Goal: Transaction & Acquisition: Purchase product/service

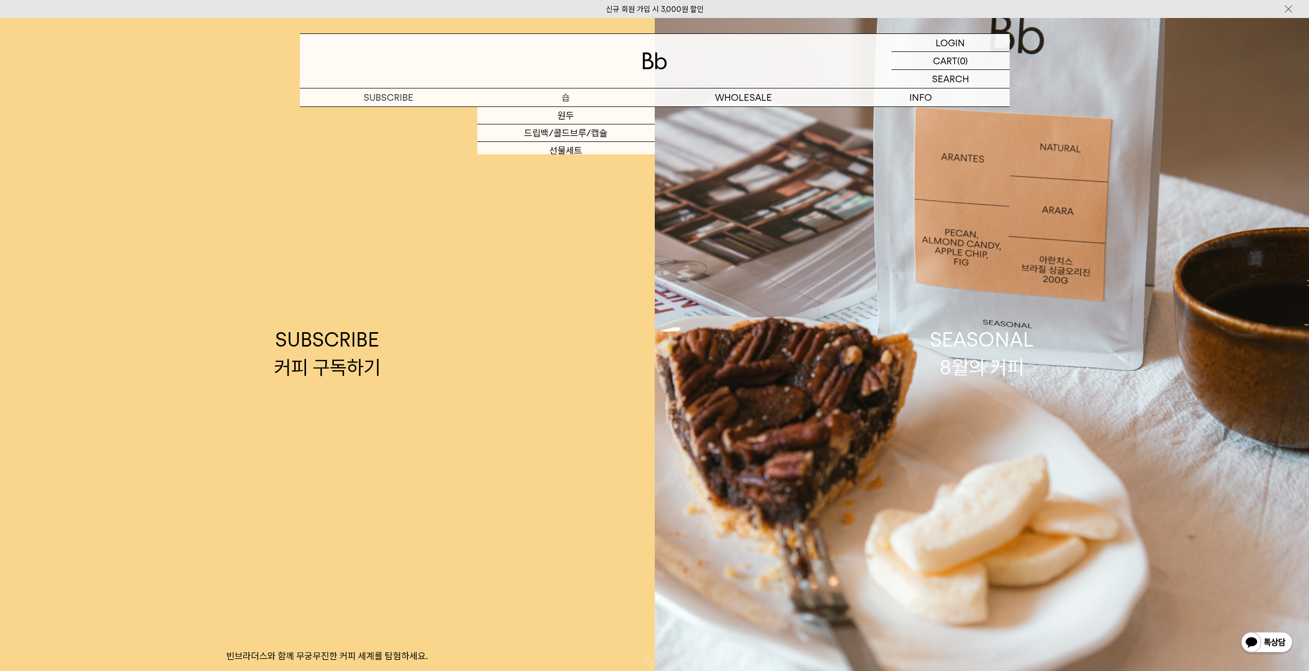
click at [557, 92] on p "숍" at bounding box center [565, 97] width 177 height 18
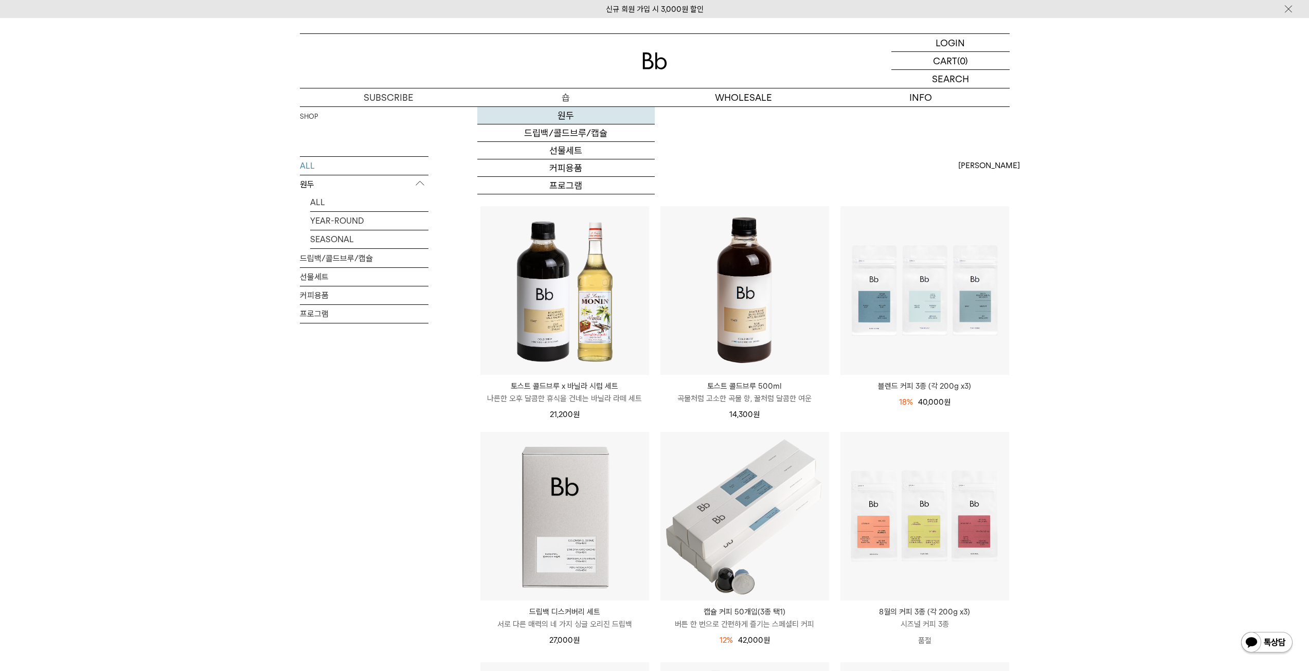
click at [545, 114] on link "원두" at bounding box center [565, 115] width 177 height 17
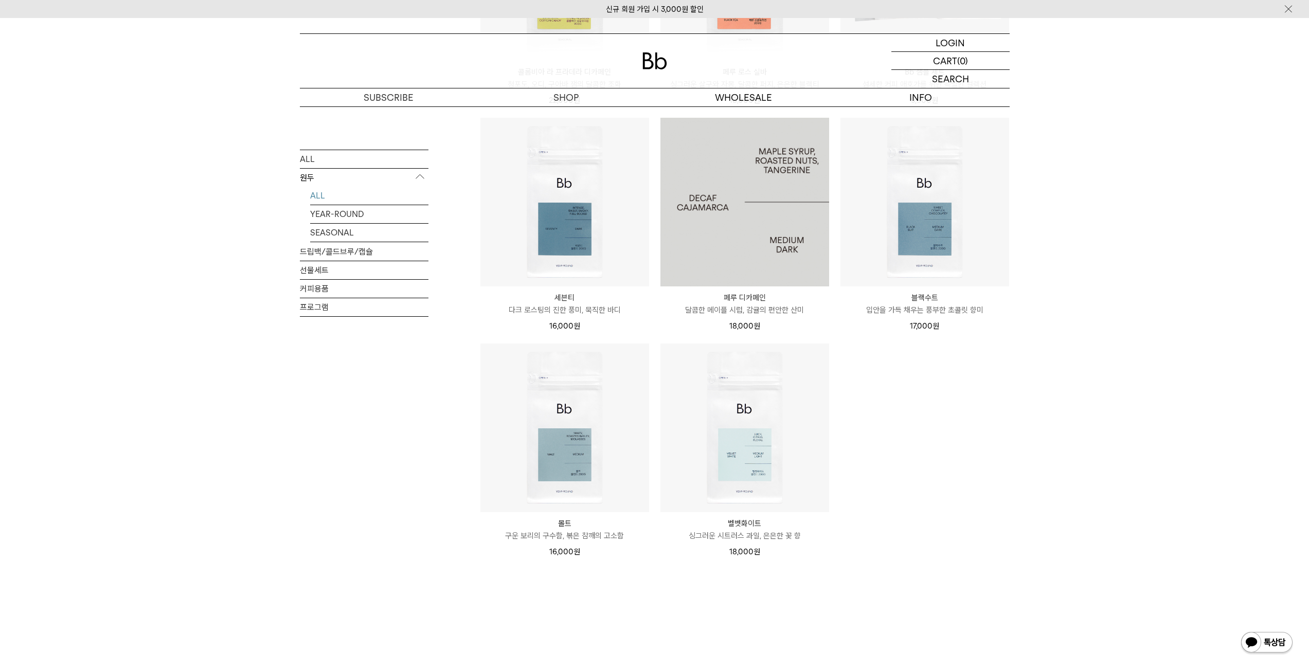
scroll to position [617, 0]
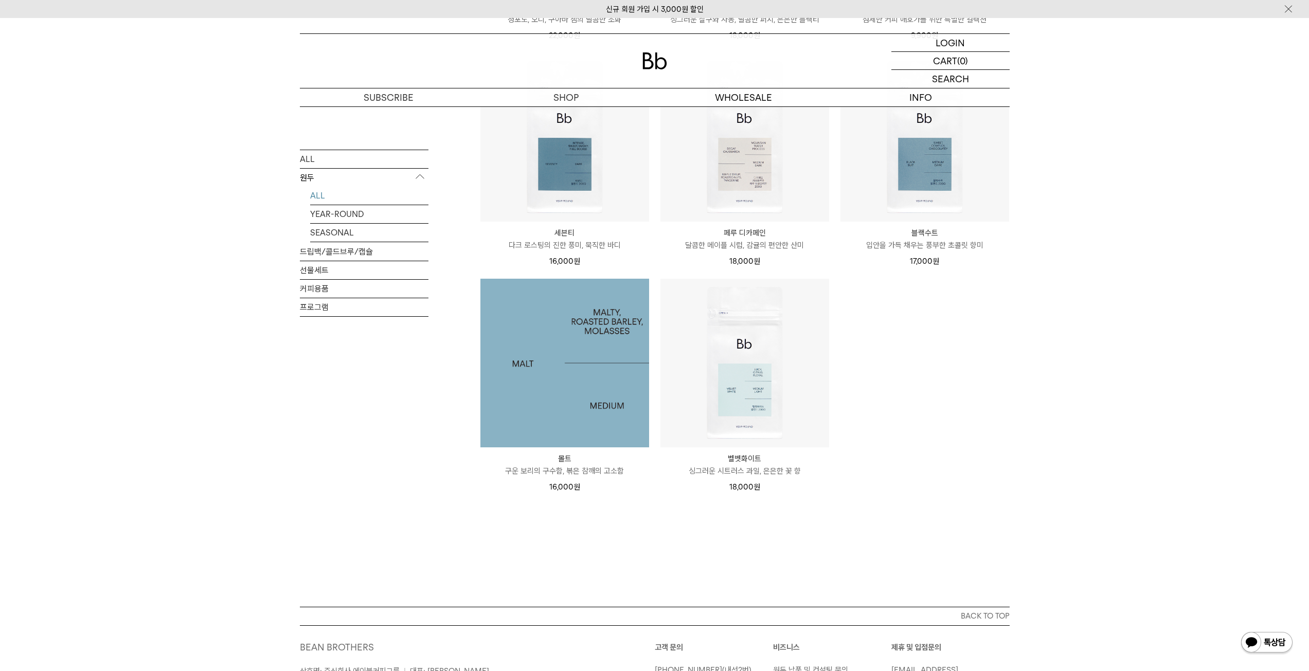
click at [583, 372] on img at bounding box center [564, 363] width 169 height 169
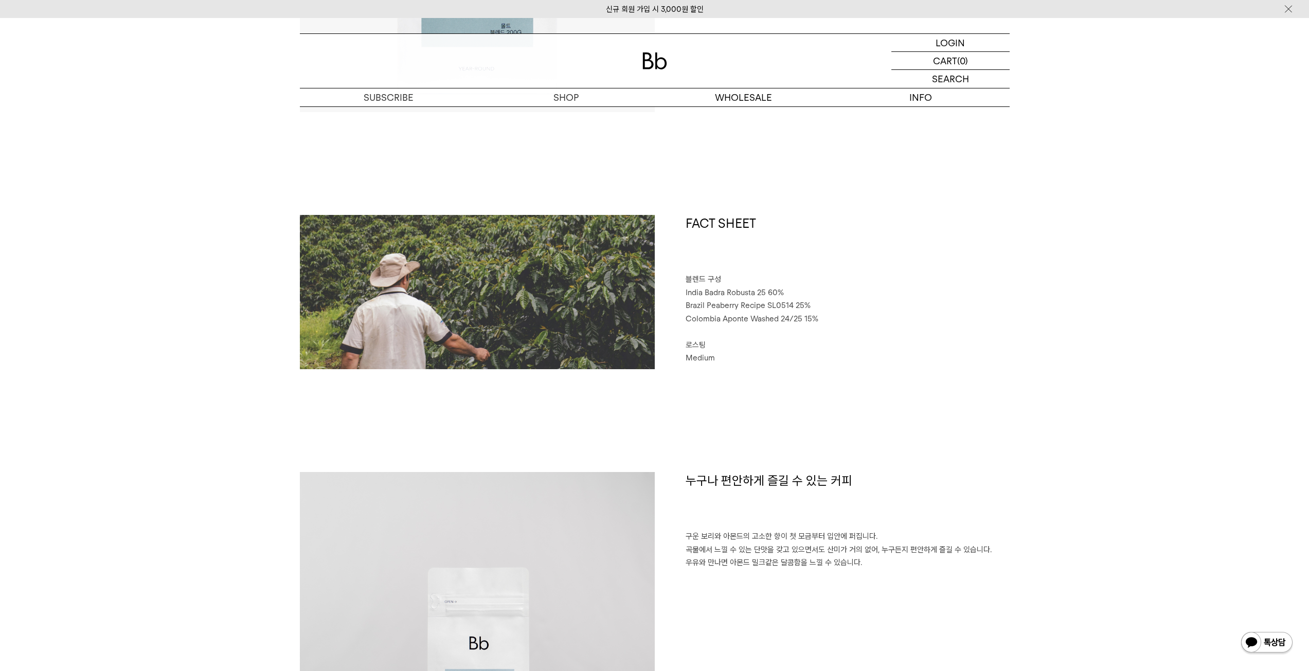
scroll to position [411, 0]
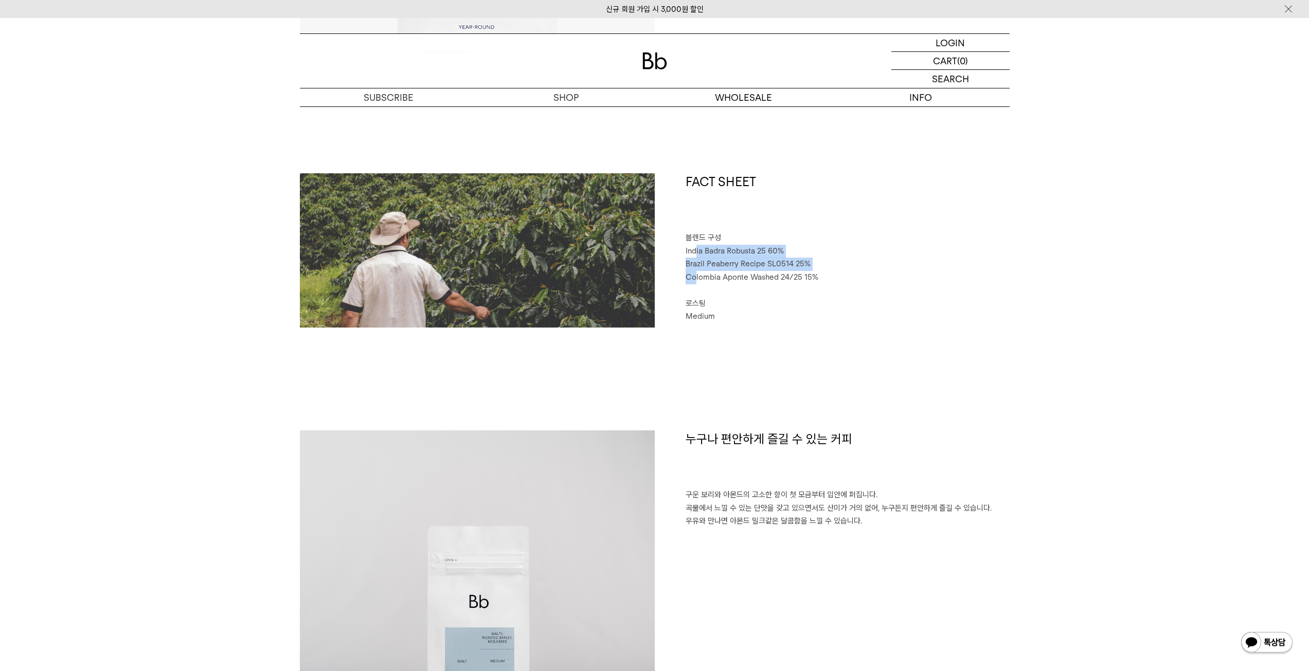
drag, startPoint x: 695, startPoint y: 275, endPoint x: 695, endPoint y: 257, distance: 18.0
click at [695, 257] on div "FACT SHEET 블렌드 구성 India Badra Robusta 25 60% Brazil Peaberry Recipe SL0514 25% …" at bounding box center [832, 250] width 355 height 154
click at [694, 254] on span "India Badra Robusta 25 60%" at bounding box center [734, 250] width 98 height 9
click at [684, 253] on div "FACT SHEET 블렌드 구성 India Badra Robusta 25 60% Brazil Peaberry Recipe SL0514 25% …" at bounding box center [832, 250] width 355 height 154
drag, startPoint x: 678, startPoint y: 250, endPoint x: 830, endPoint y: 271, distance: 154.1
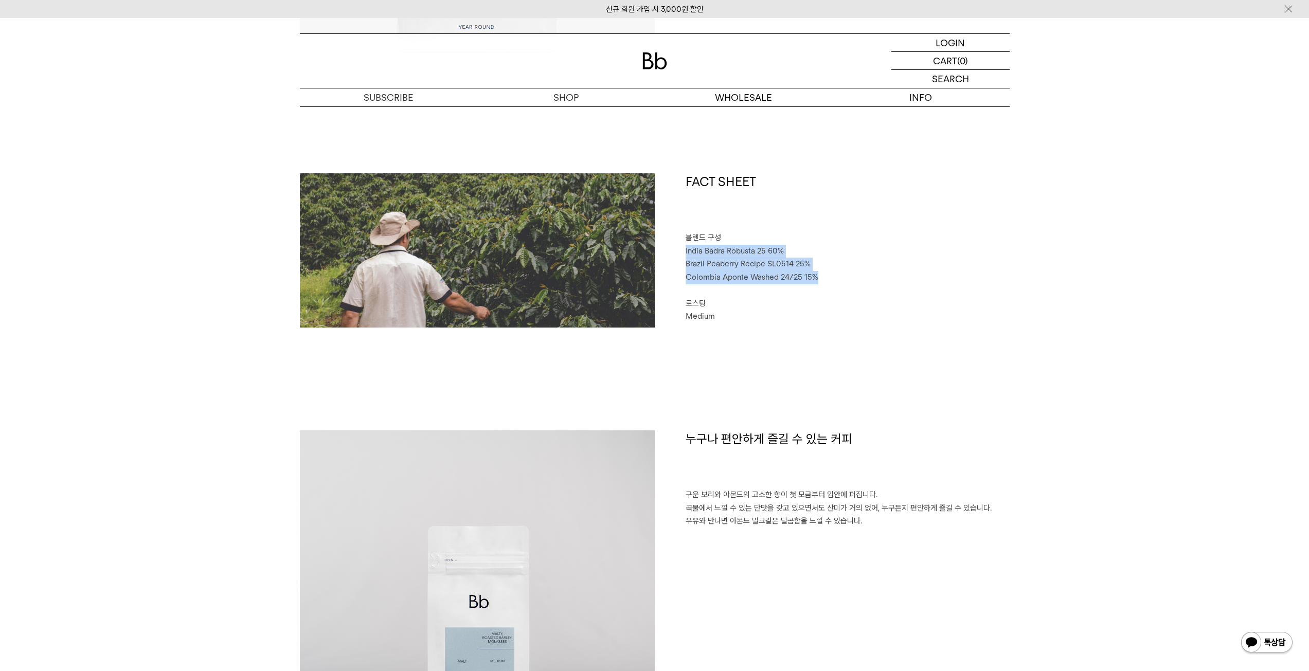
click at [830, 271] on div "FACT SHEET 블렌드 구성 India Badra Robusta 25 60% Brazil Peaberry Recipe SL0514 25% …" at bounding box center [832, 250] width 355 height 154
click at [680, 275] on div "FACT SHEET 블렌드 구성 India Badra Robusta 25 60% Brazil Peaberry Recipe SL0514 25% …" at bounding box center [832, 250] width 355 height 154
